Goal: Information Seeking & Learning: Learn about a topic

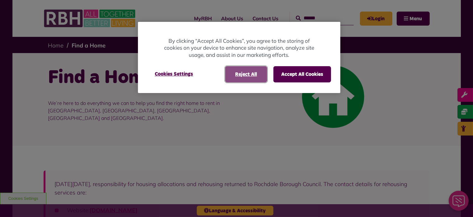
click at [259, 77] on button "Reject All" at bounding box center [246, 74] width 42 height 16
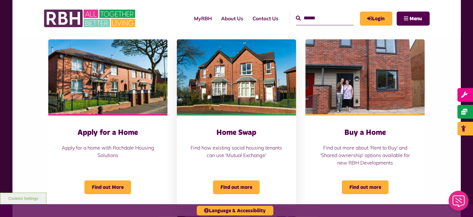
scroll to position [249, 0]
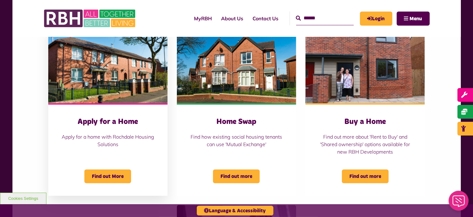
click at [117, 120] on h3 "Apply for a Home" at bounding box center [108, 122] width 94 height 10
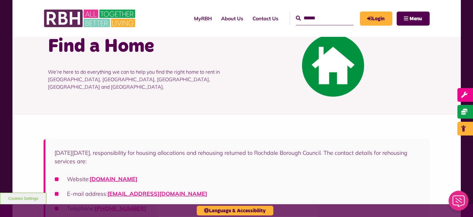
scroll to position [0, 0]
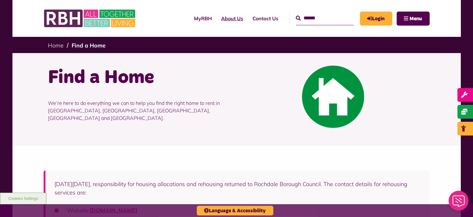
click at [229, 20] on link "About Us" at bounding box center [232, 18] width 31 height 17
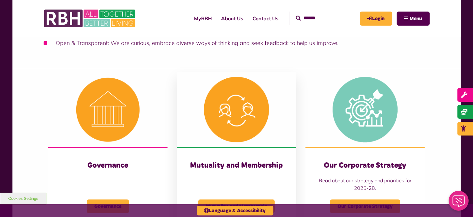
scroll to position [249, 0]
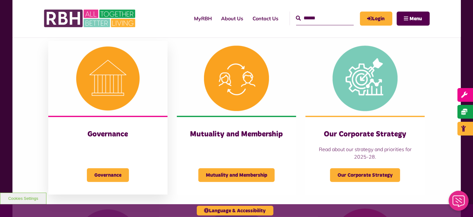
click at [114, 84] on img at bounding box center [107, 78] width 119 height 75
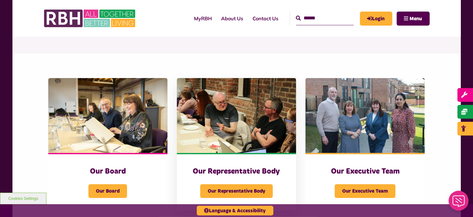
scroll to position [62, 0]
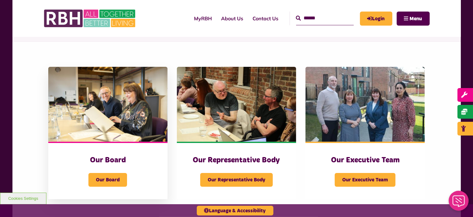
click at [152, 155] on h3 "Our Board" at bounding box center [108, 160] width 94 height 10
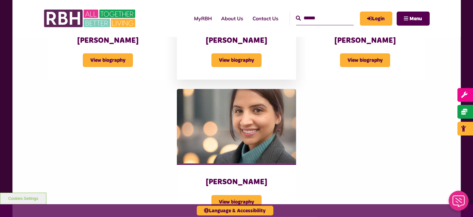
scroll to position [499, 0]
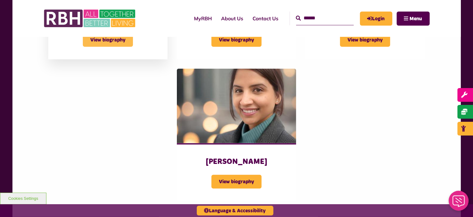
click at [125, 47] on span "View biography" at bounding box center [108, 40] width 50 height 14
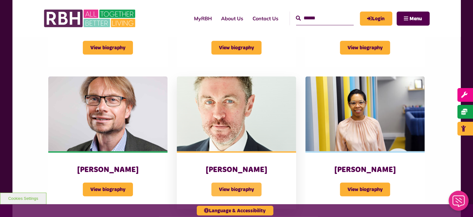
click at [249, 188] on span "View biography" at bounding box center [237, 189] width 50 height 14
click at [365, 192] on span "View biography" at bounding box center [365, 189] width 50 height 14
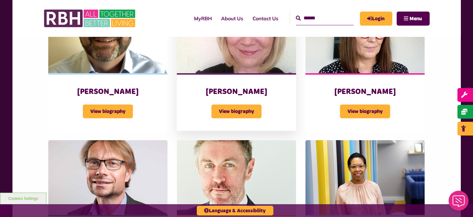
scroll to position [405, 0]
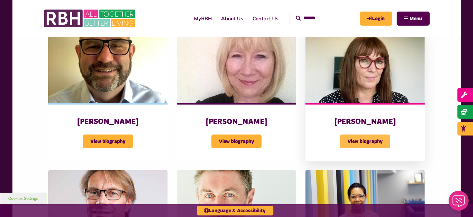
click at [377, 142] on span "View biography" at bounding box center [365, 141] width 50 height 14
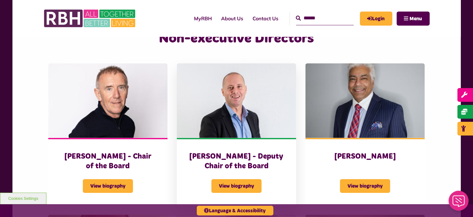
scroll to position [218, 0]
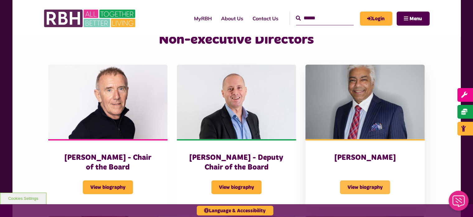
click at [368, 190] on span "View biography" at bounding box center [365, 187] width 50 height 14
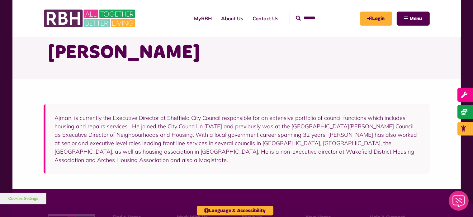
scroll to position [31, 0]
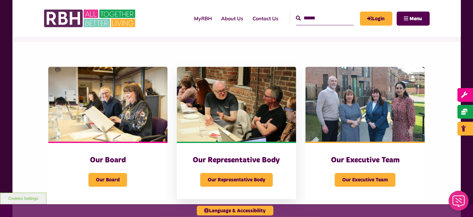
click at [264, 160] on h3 "Our Representative Body" at bounding box center [236, 160] width 94 height 10
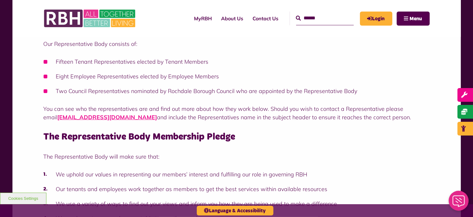
scroll to position [187, 0]
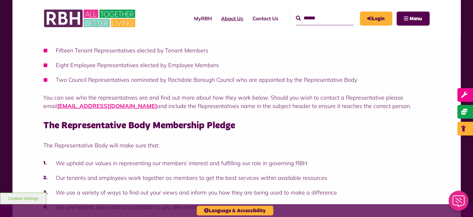
click at [220, 20] on link "About Us" at bounding box center [232, 18] width 31 height 17
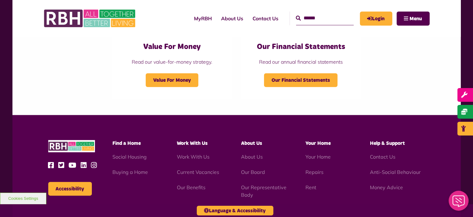
scroll to position [686, 0]
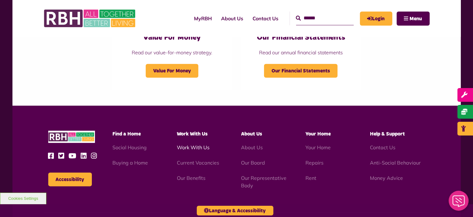
click at [196, 149] on link "Work With Us" at bounding box center [193, 147] width 33 height 6
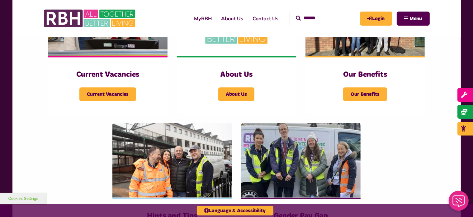
scroll to position [218, 0]
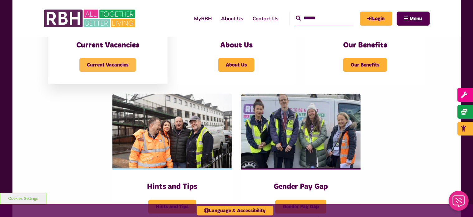
click at [119, 63] on span "Current Vacancies" at bounding box center [107, 65] width 57 height 14
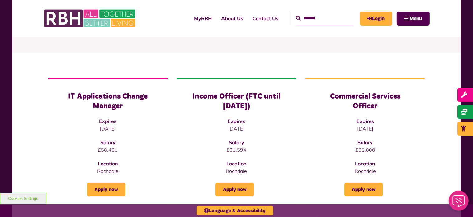
scroll to position [62, 0]
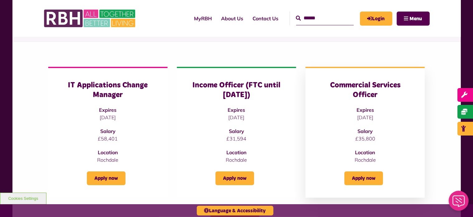
click at [379, 96] on h3 "Commercial Services Officer" at bounding box center [365, 89] width 94 height 19
click at [353, 152] on div "Commercial Services Officer Expires [DATE] Salary £35,800 Location [GEOGRAPHIC_…" at bounding box center [365, 121] width 94 height 83
drag, startPoint x: 366, startPoint y: 144, endPoint x: 366, endPoint y: 123, distance: 21.5
click at [367, 144] on div "Commercial Services Officer Expires 29/10/2025 Salary £35,800 Location Rochdale" at bounding box center [365, 121] width 94 height 83
click at [362, 94] on h3 "Commercial Services Officer" at bounding box center [365, 89] width 94 height 19
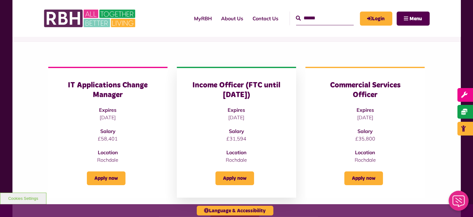
click at [251, 103] on div "Income Officer (FTC until 31st March 2026) Expires 11/11/2025 Salary £31,594 Lo…" at bounding box center [236, 121] width 94 height 83
